Goal: Find specific page/section: Find specific page/section

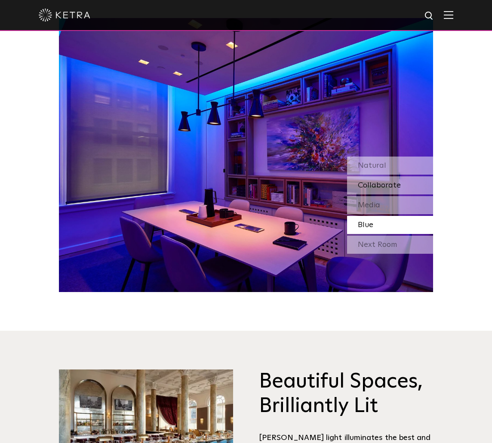
scroll to position [817, 0]
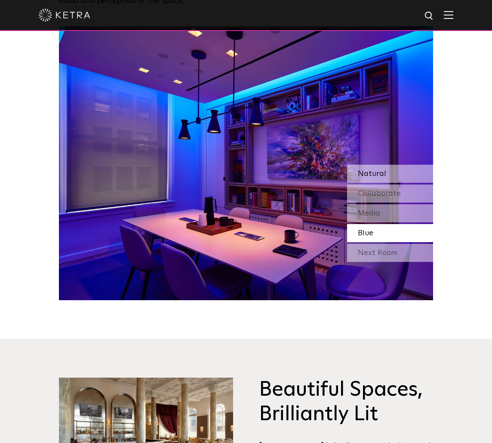
click at [368, 170] on span "Natural" at bounding box center [372, 174] width 28 height 8
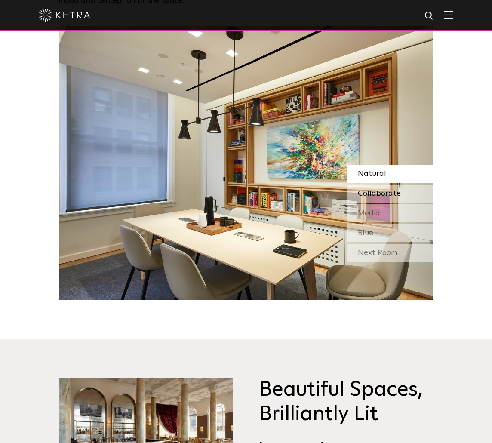
click at [368, 190] on span "Collaborate" at bounding box center [379, 194] width 43 height 8
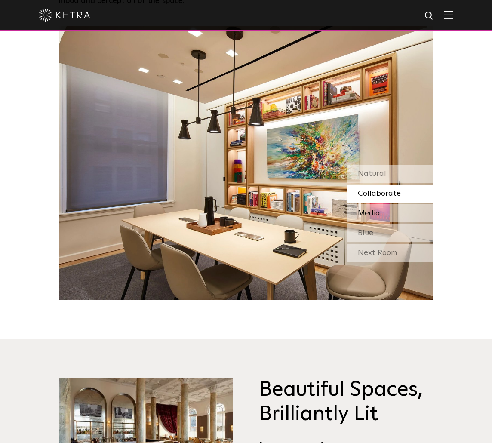
click at [364, 204] on div "Media" at bounding box center [390, 213] width 86 height 18
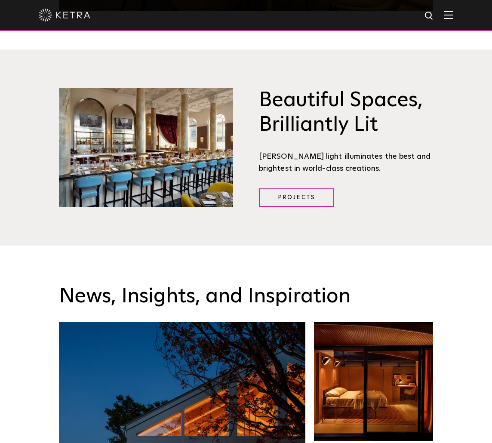
scroll to position [0, 0]
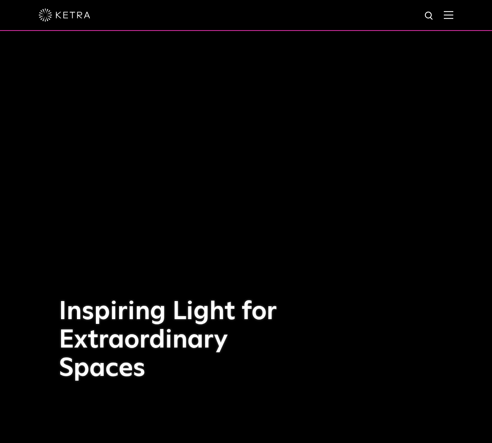
drag, startPoint x: 314, startPoint y: 246, endPoint x: 300, endPoint y: 69, distance: 177.3
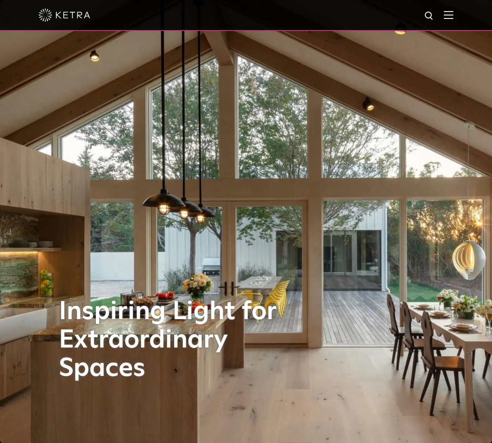
click at [453, 15] on img at bounding box center [448, 15] width 9 height 8
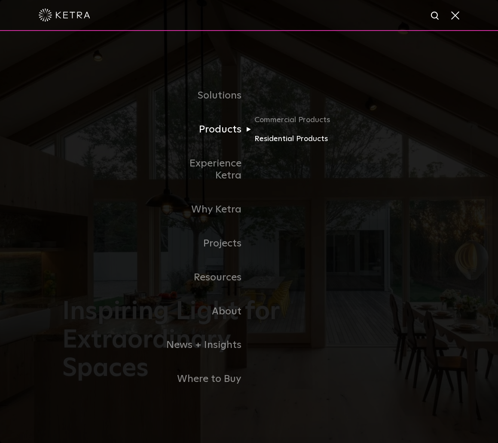
click at [266, 141] on link "Residential Products" at bounding box center [296, 139] width 83 height 12
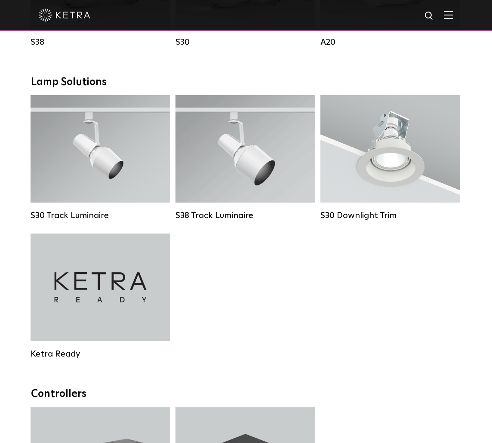
scroll to position [602, 0]
